Goal: Task Accomplishment & Management: Use online tool/utility

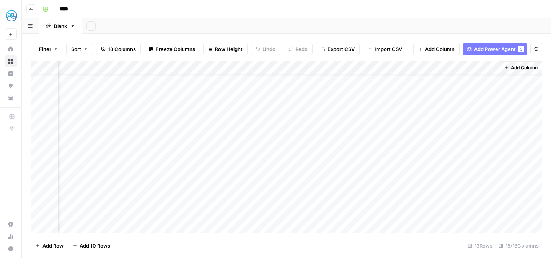
scroll to position [0, 749]
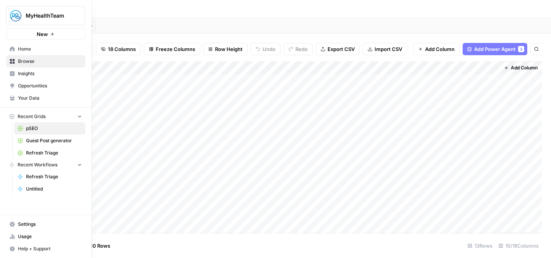
click at [15, 52] on link "Home" at bounding box center [45, 49] width 79 height 12
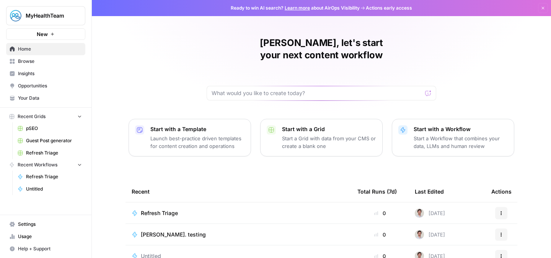
scroll to position [39, 0]
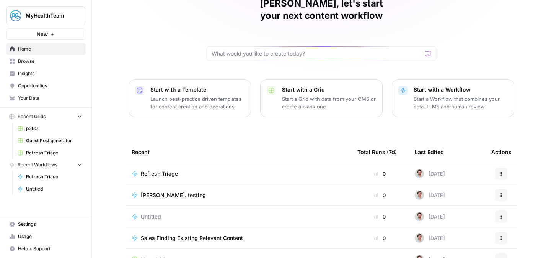
click at [163, 170] on span "Refresh Triage" at bounding box center [159, 174] width 37 height 8
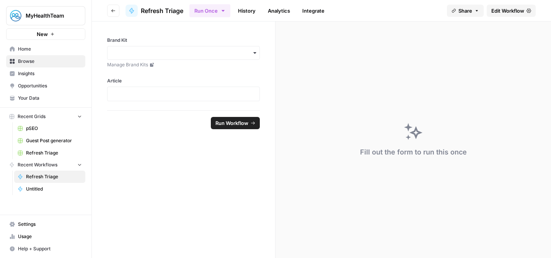
click at [44, 154] on span "Refresh Triage" at bounding box center [54, 152] width 56 height 7
